Goal: Information Seeking & Learning: Learn about a topic

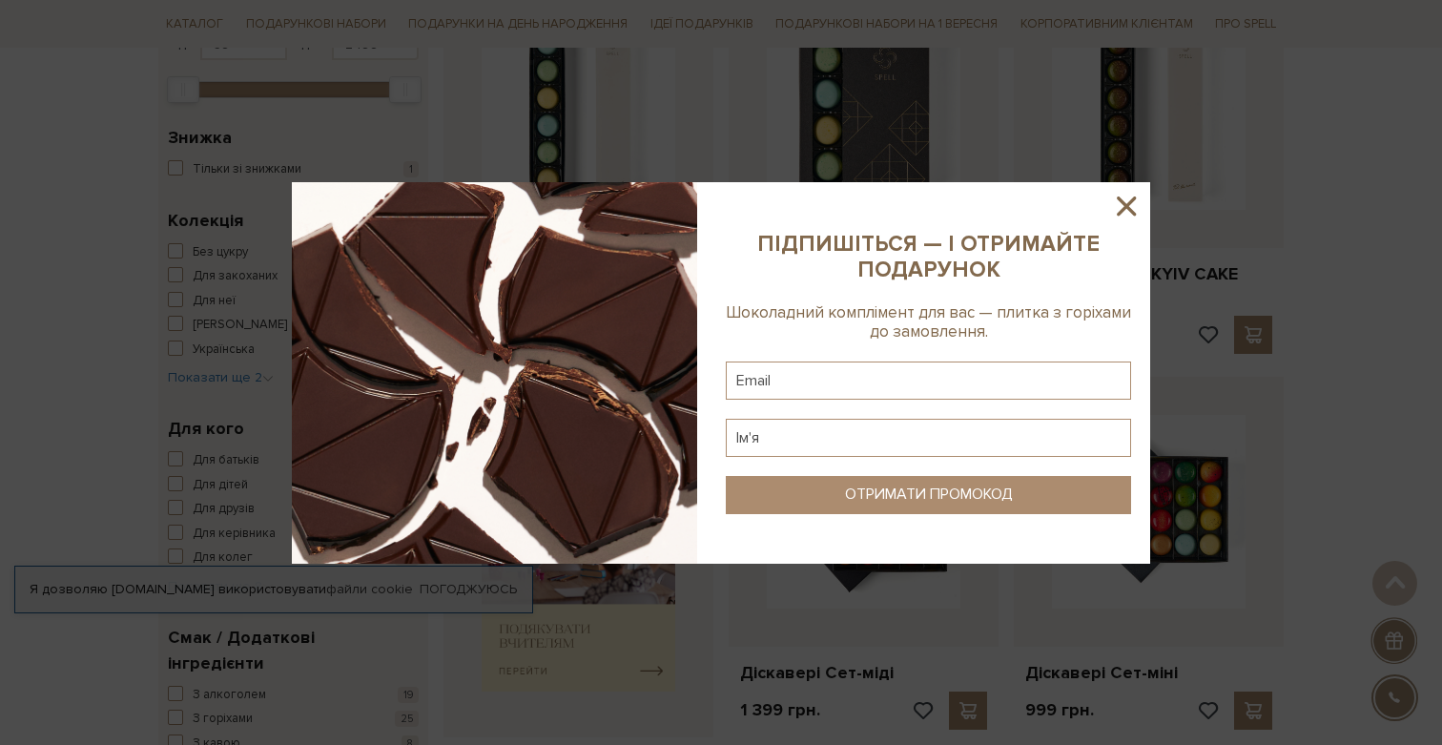
scroll to position [369, 0]
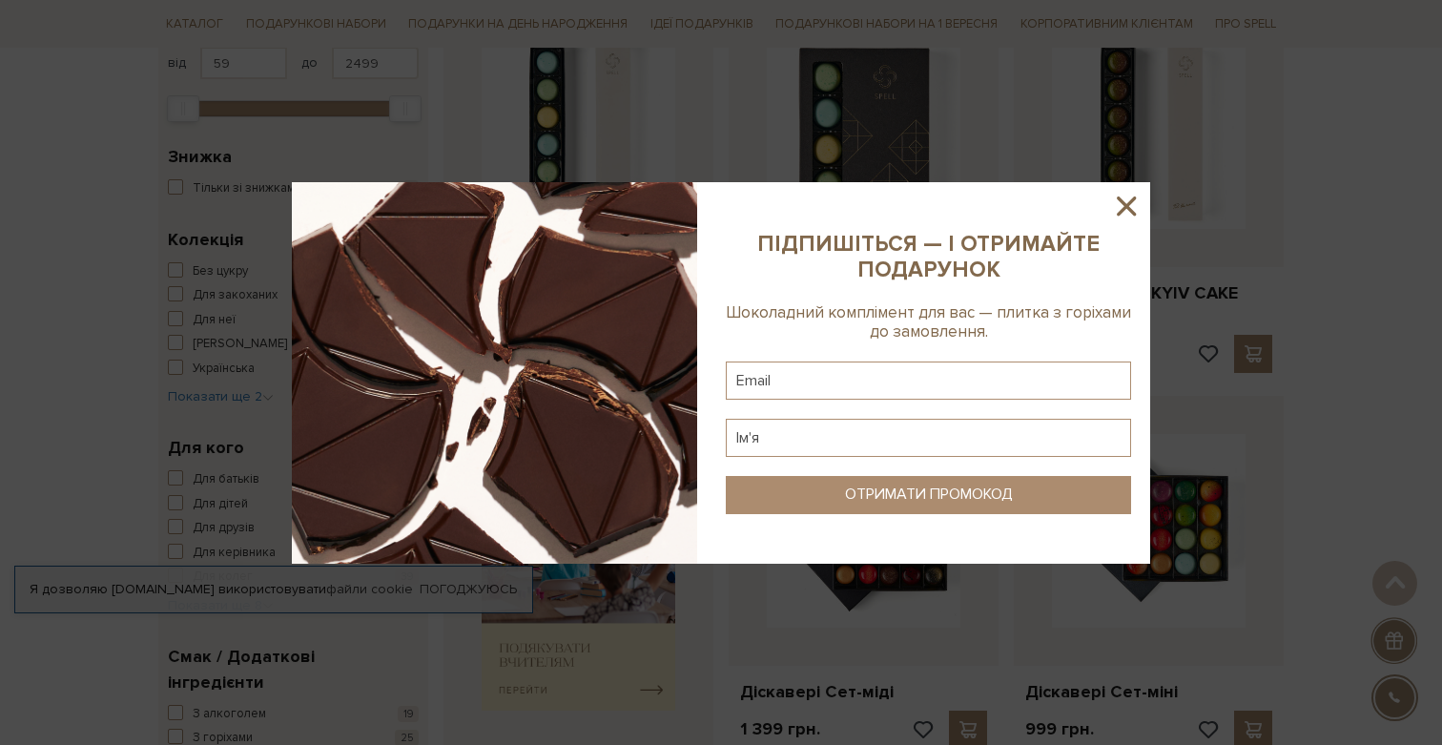
click at [1125, 207] on icon at bounding box center [1125, 205] width 19 height 19
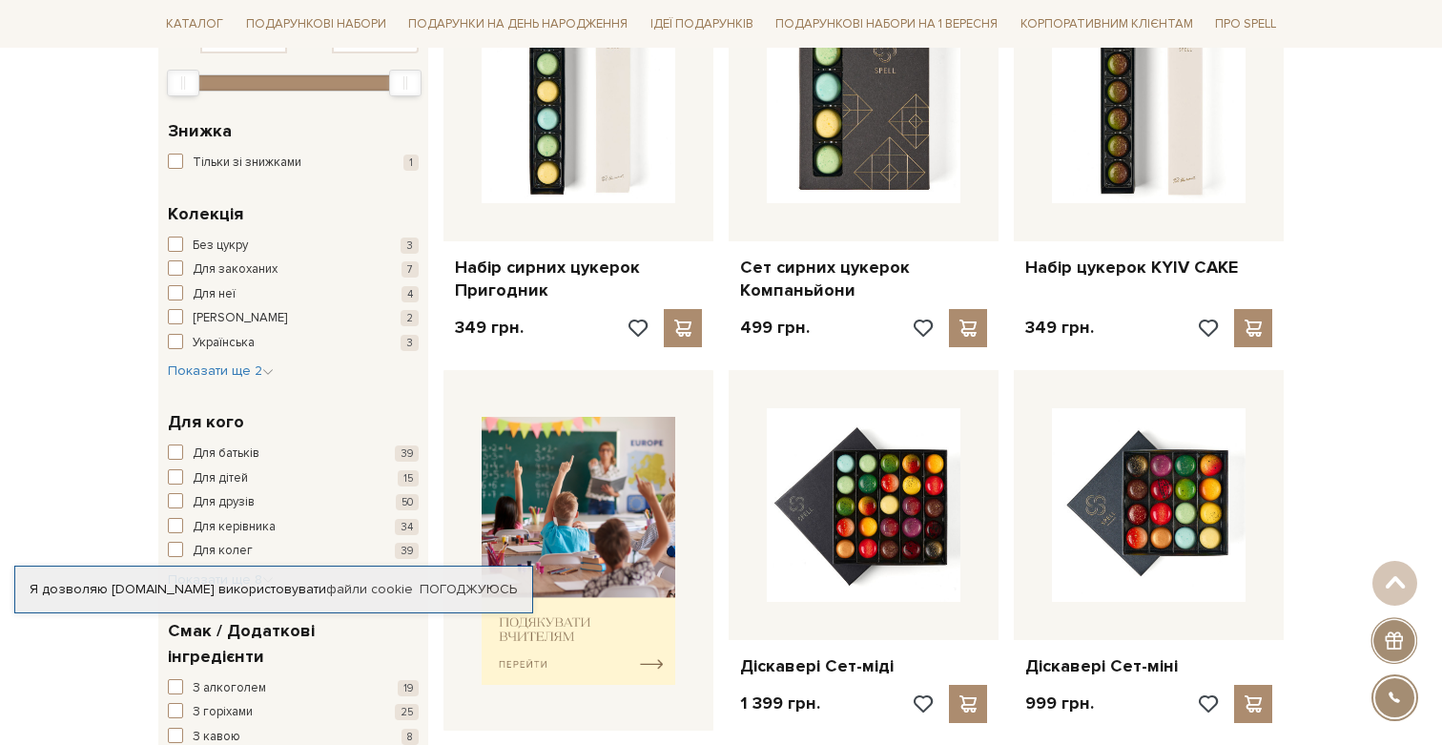
scroll to position [138, 0]
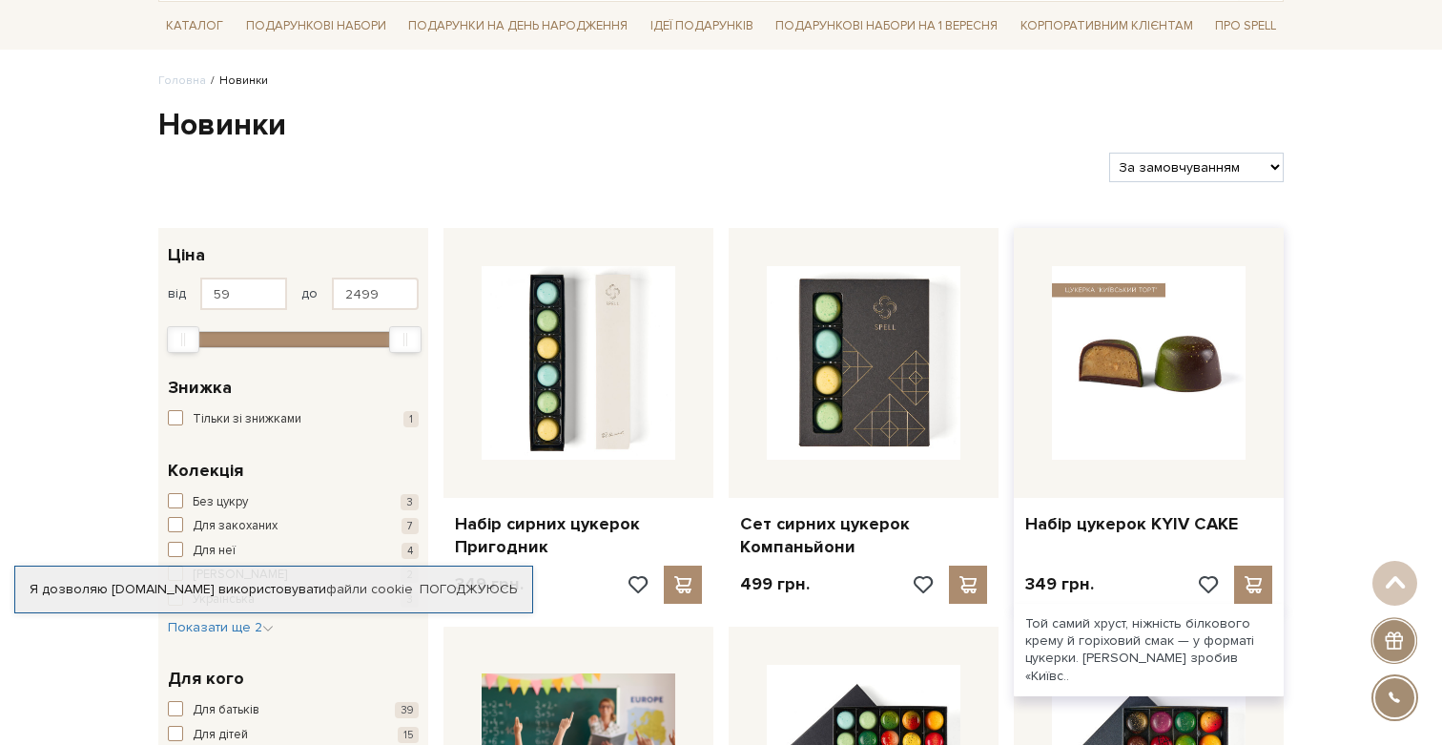
click at [1181, 334] on img at bounding box center [1149, 363] width 194 height 194
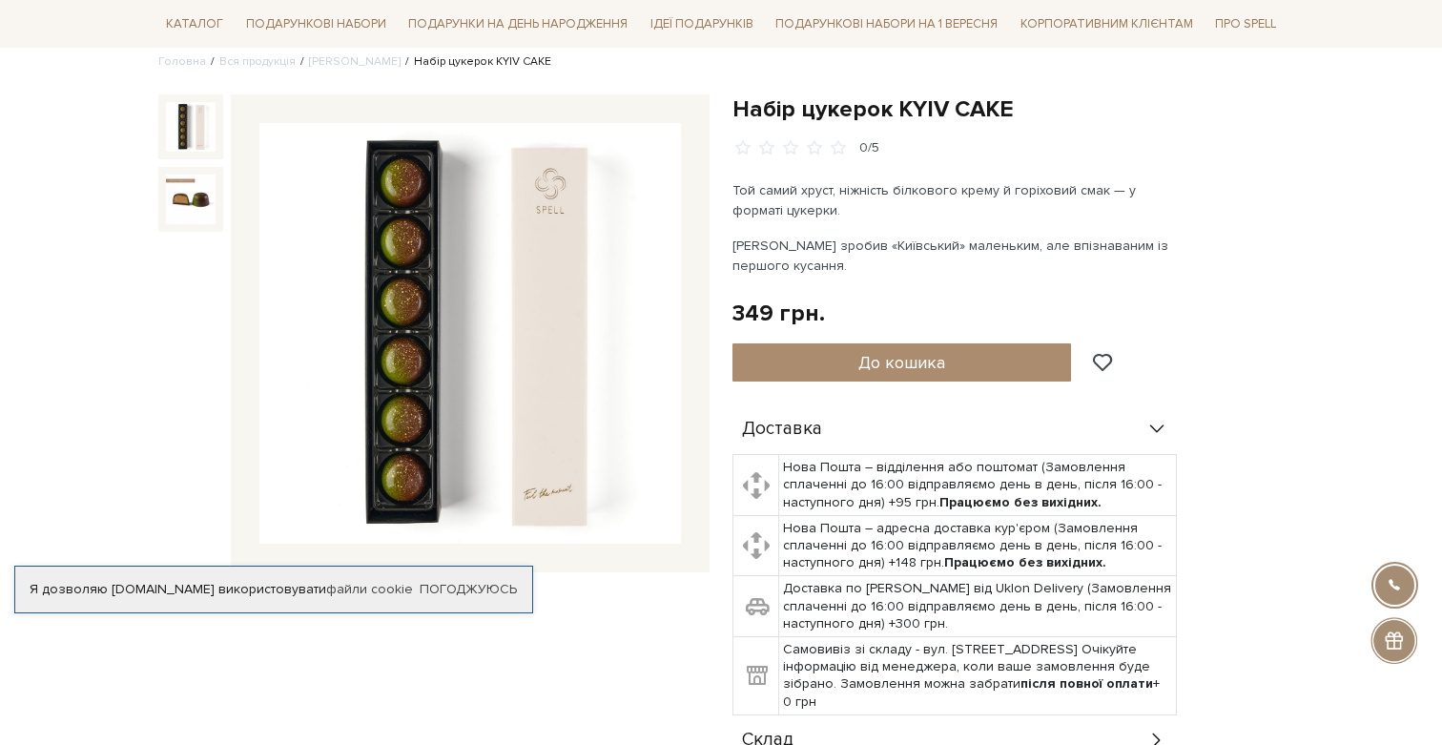
scroll to position [151, 0]
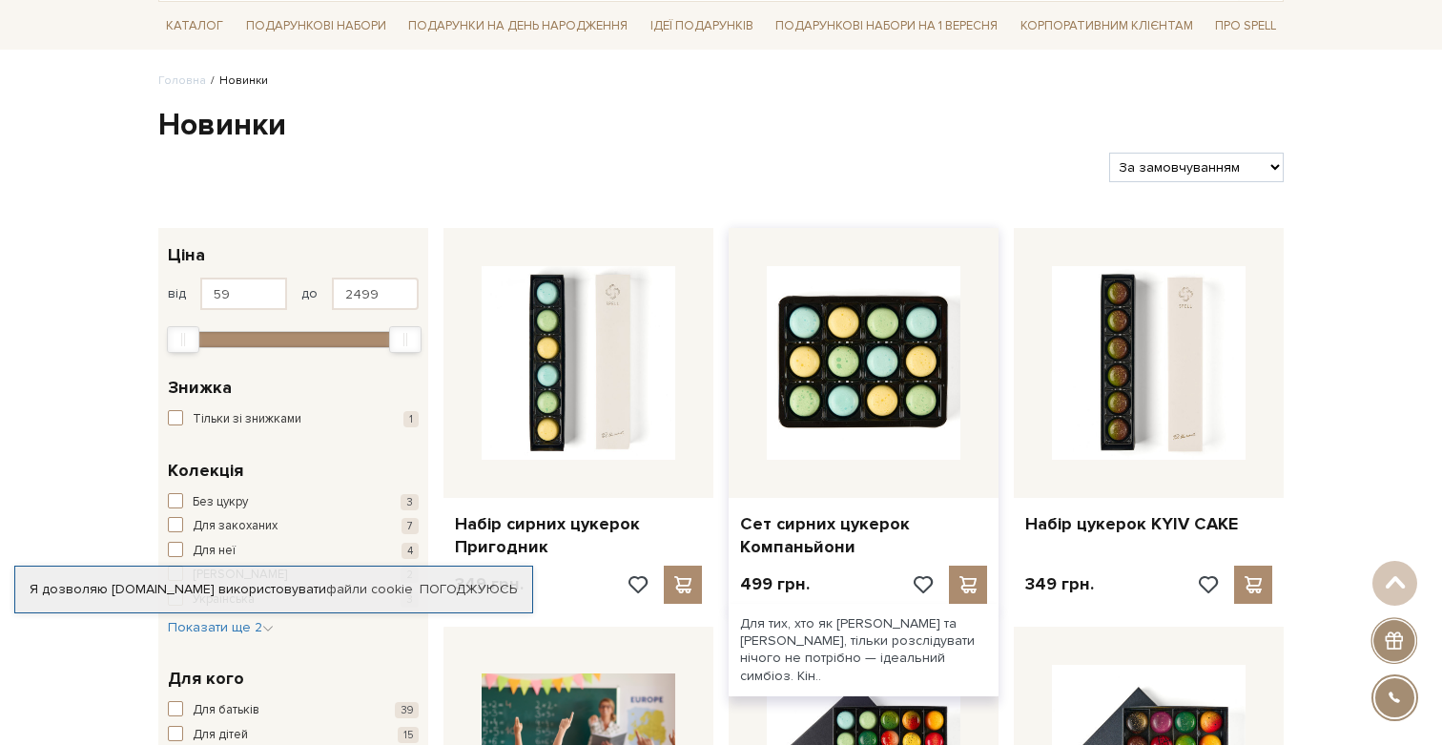
click at [850, 374] on img at bounding box center [864, 363] width 194 height 194
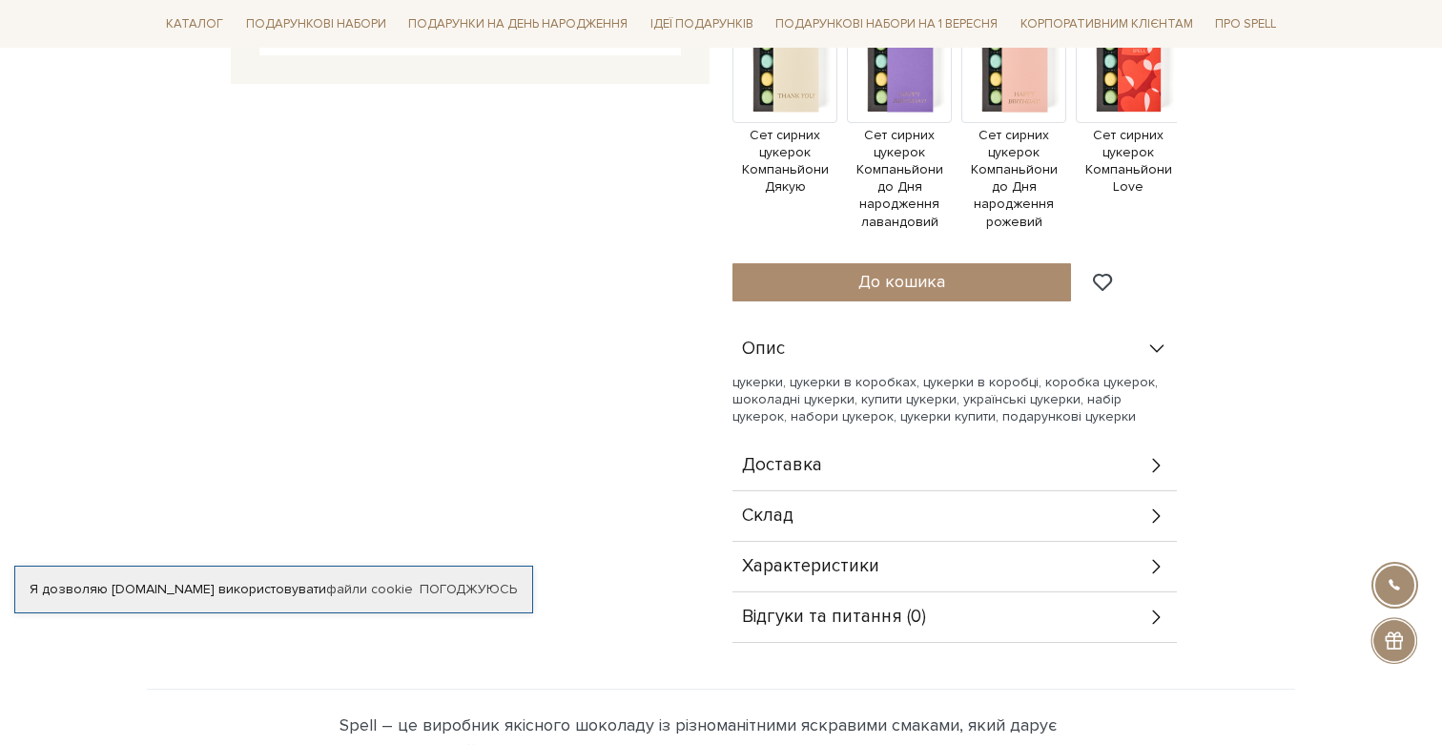
scroll to position [687, 0]
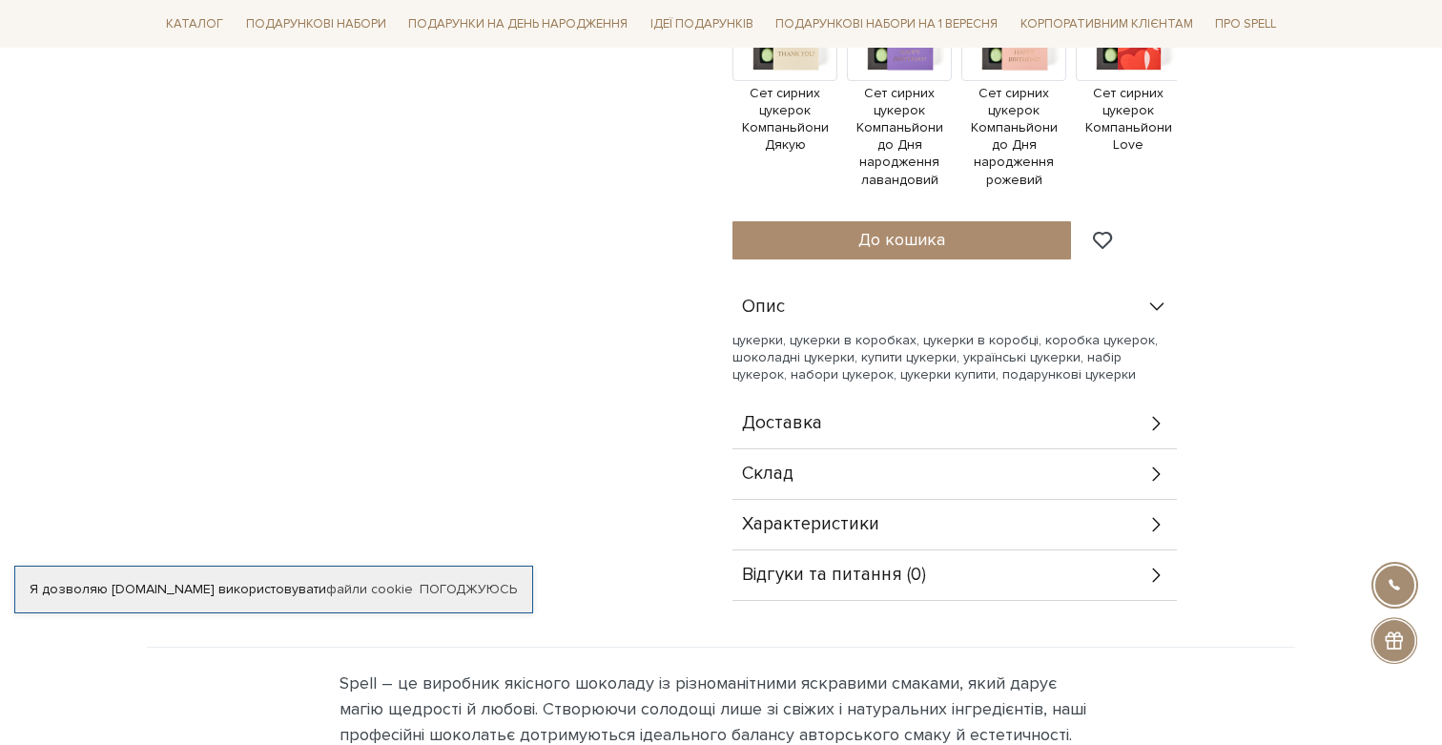
click at [1031, 469] on div "Склад" at bounding box center [954, 474] width 444 height 50
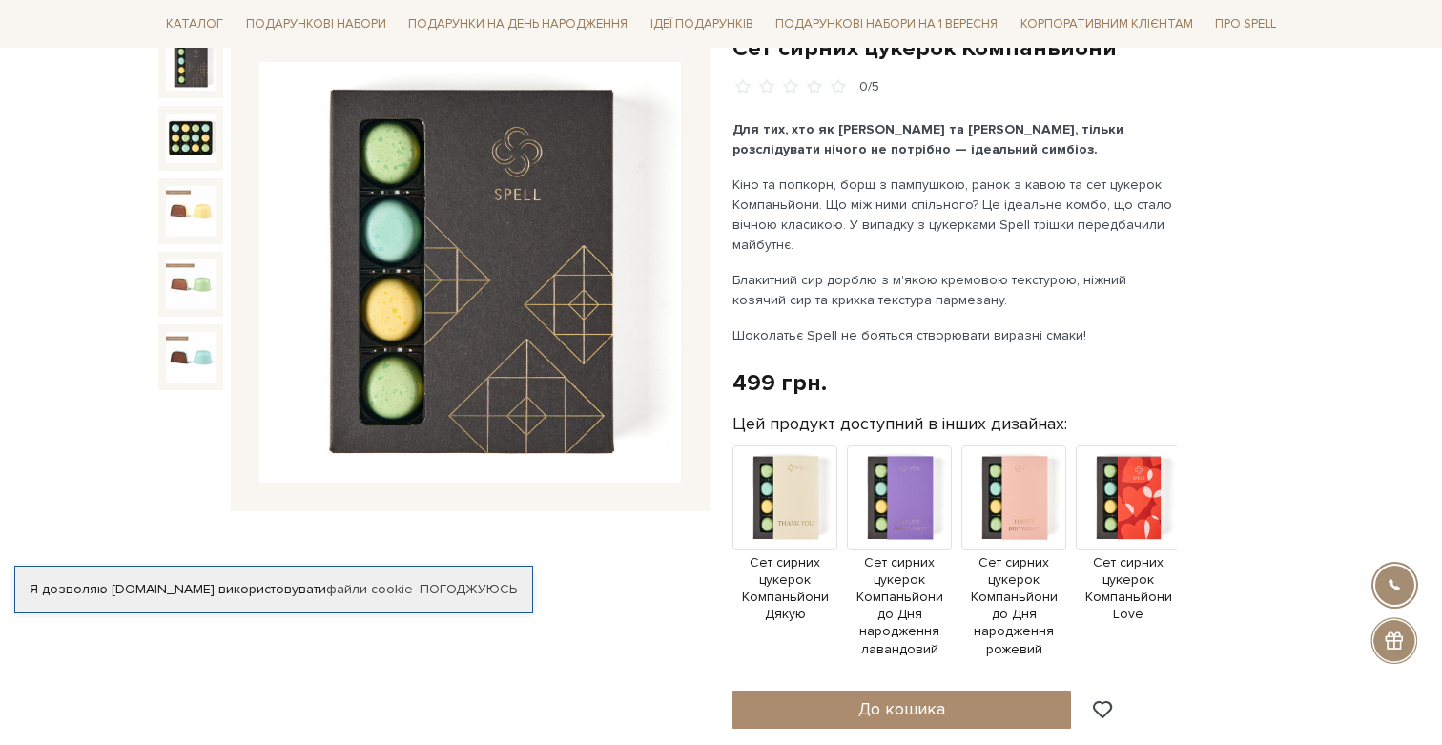
scroll to position [0, 0]
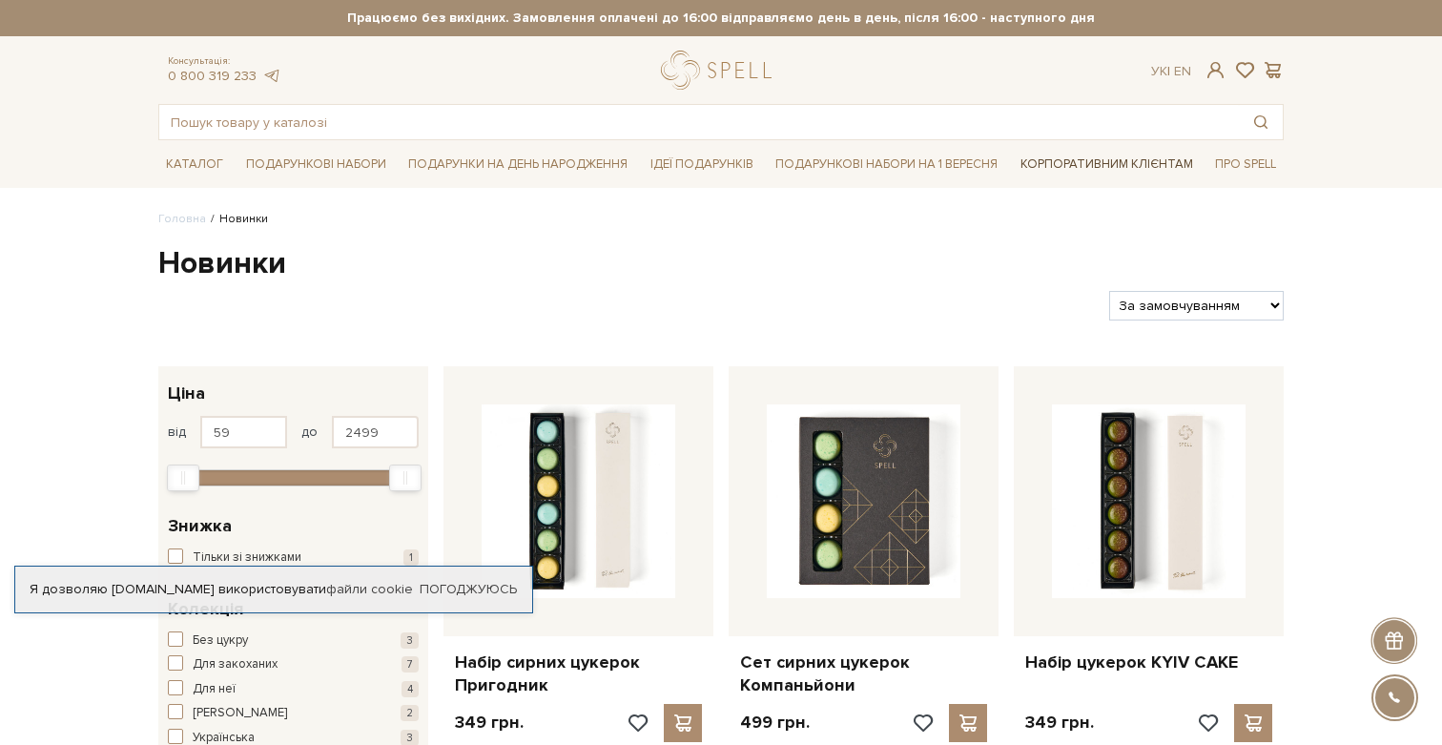
click at [1095, 172] on link "Корпоративним клієнтам" at bounding box center [1107, 164] width 188 height 32
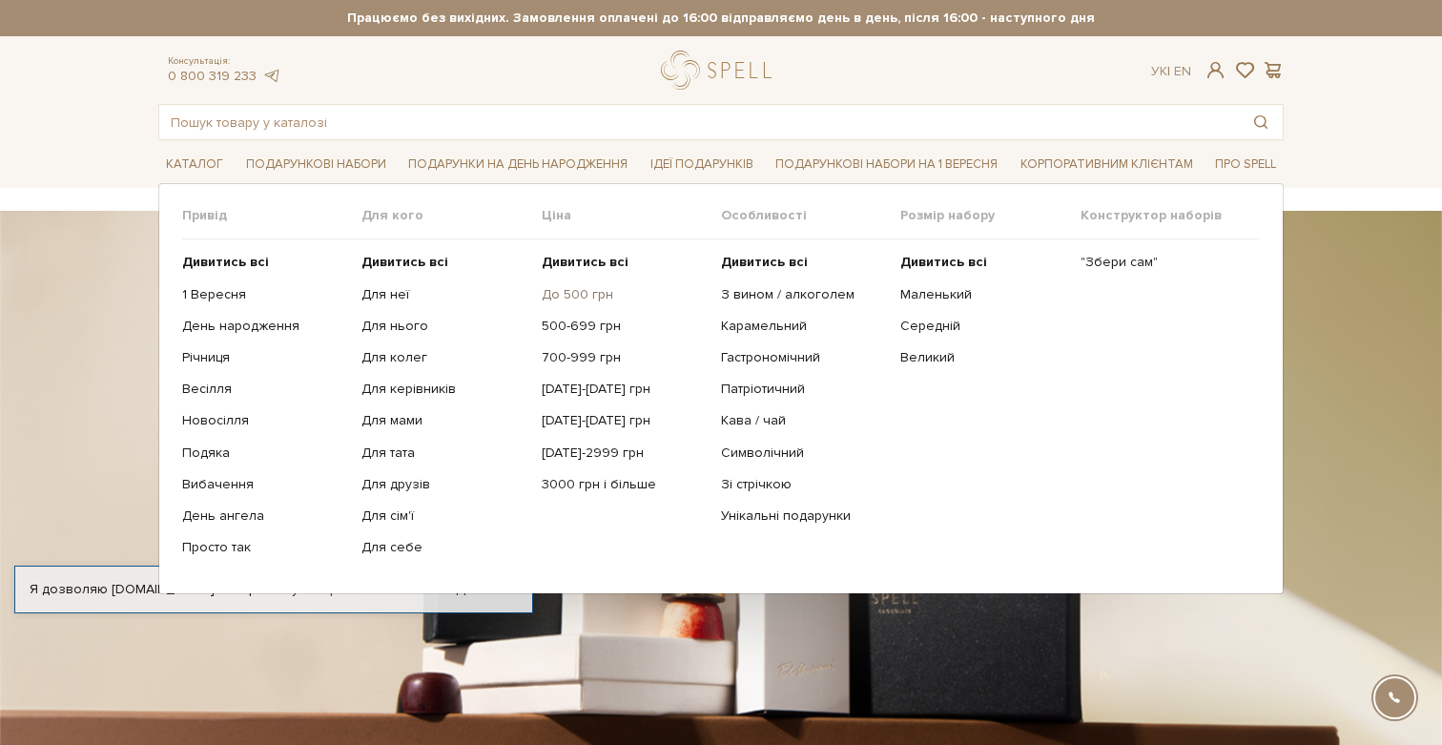
click at [579, 295] on link "До 500 грн" at bounding box center [624, 294] width 165 height 17
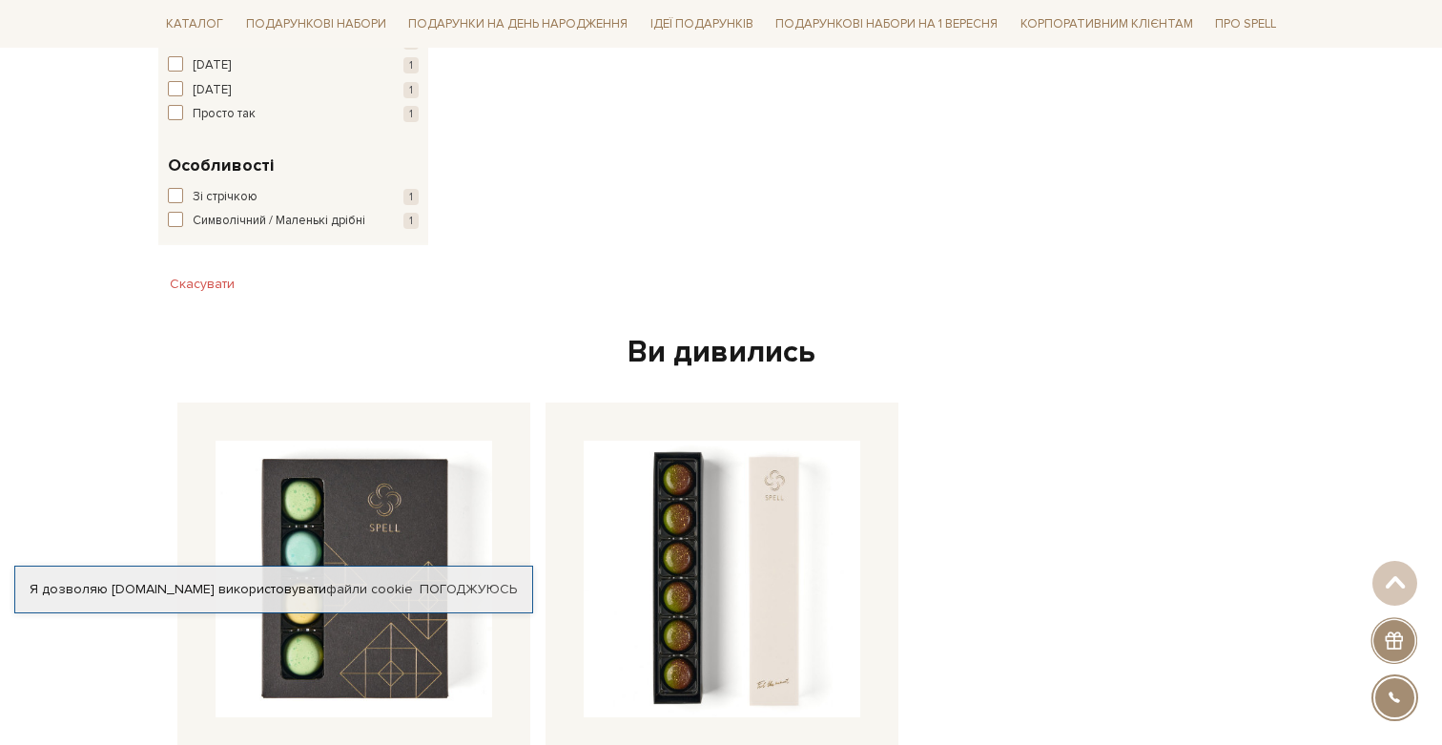
scroll to position [962, 0]
